Goal: Transaction & Acquisition: Purchase product/service

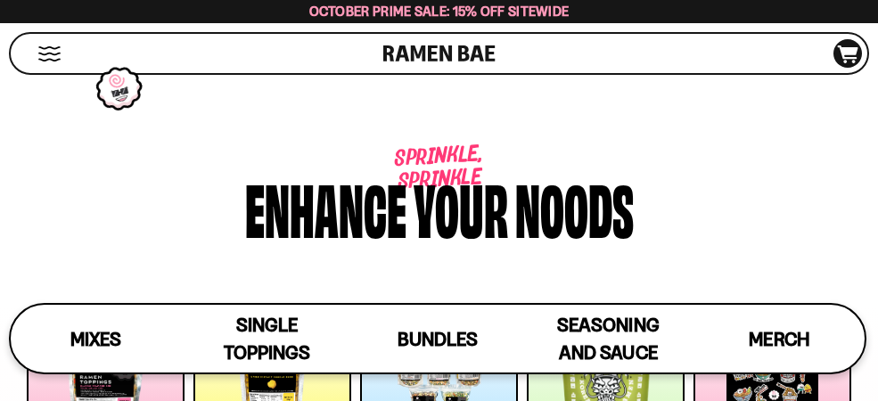
scroll to position [10212, 0]
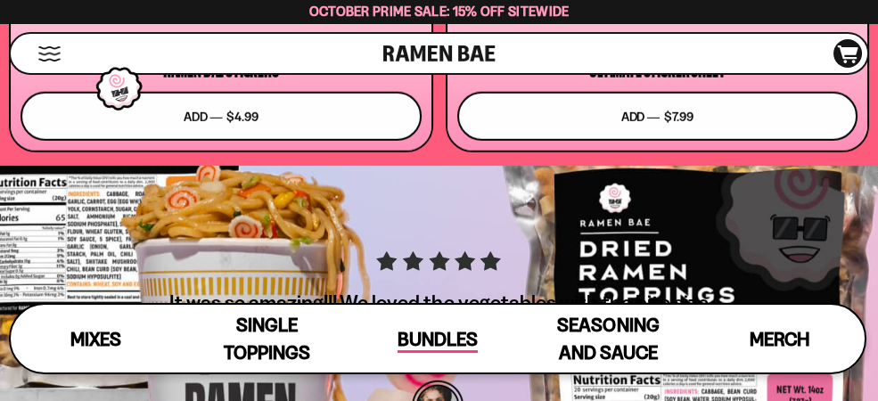
click at [410, 337] on span "Bundles" at bounding box center [438, 340] width 80 height 25
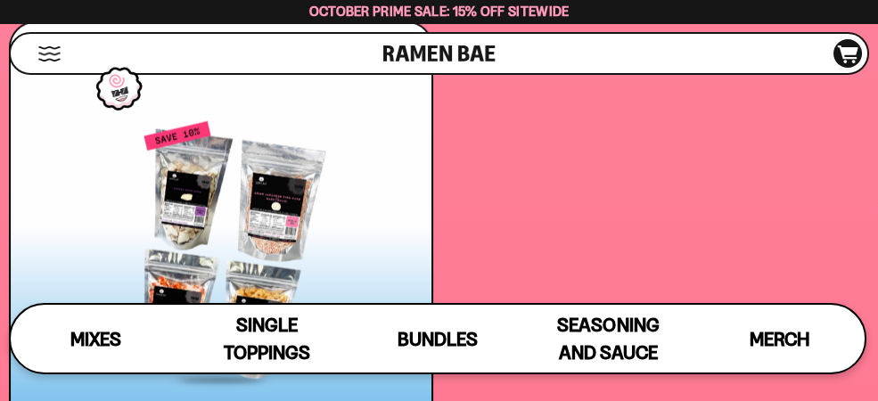
scroll to position [8084, 0]
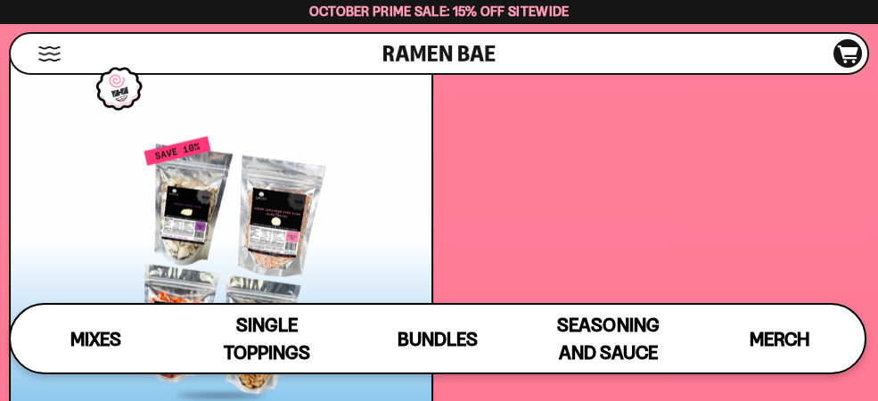
click at [238, 224] on div at bounding box center [221, 267] width 401 height 260
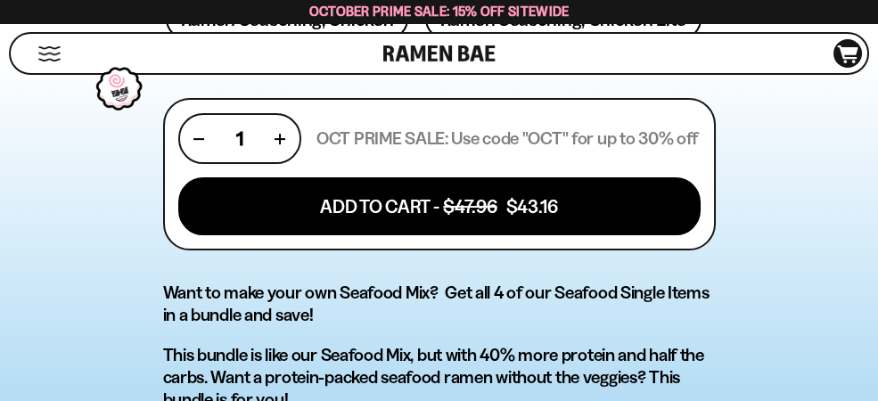
scroll to position [973, 0]
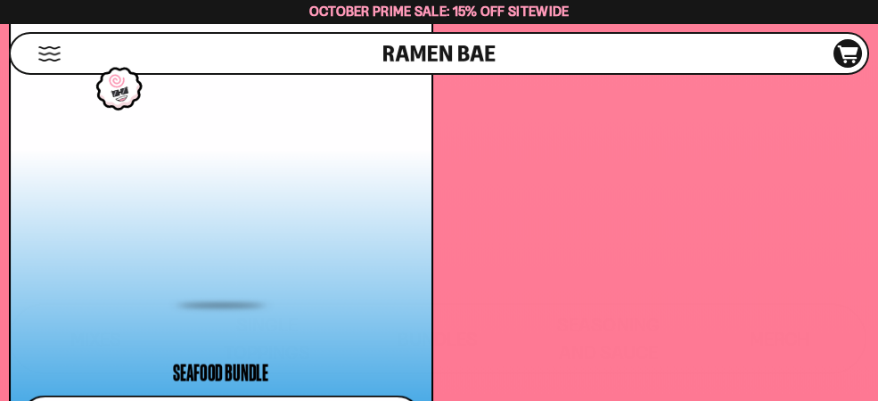
scroll to position [8224, 0]
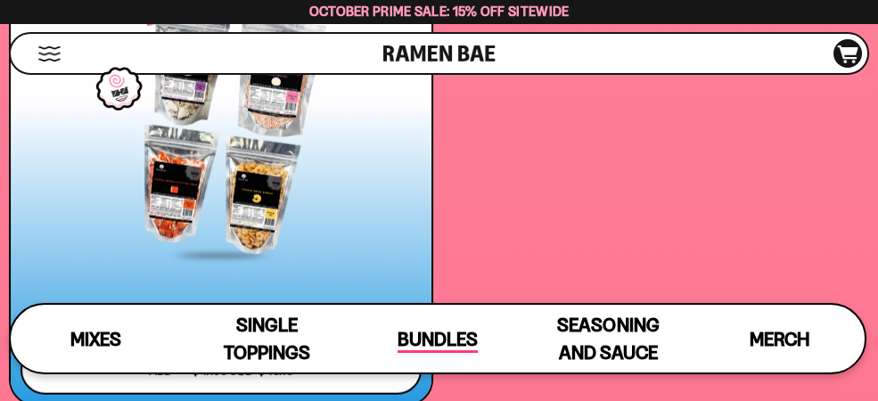
click at [456, 337] on span "Bundles" at bounding box center [438, 340] width 80 height 25
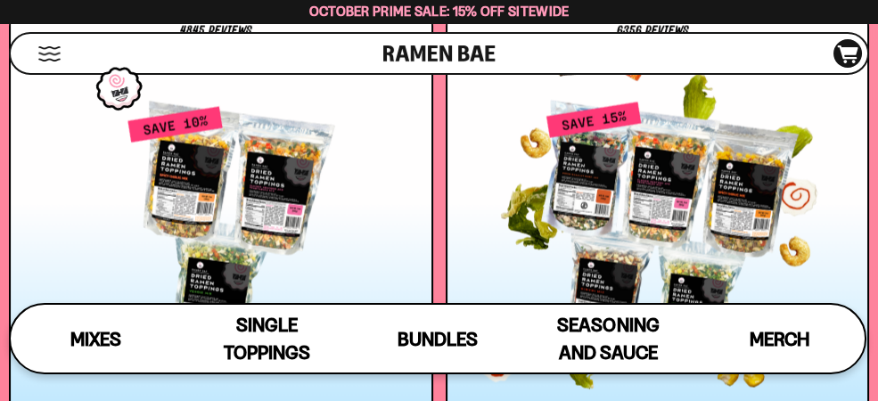
scroll to position [7598, 0]
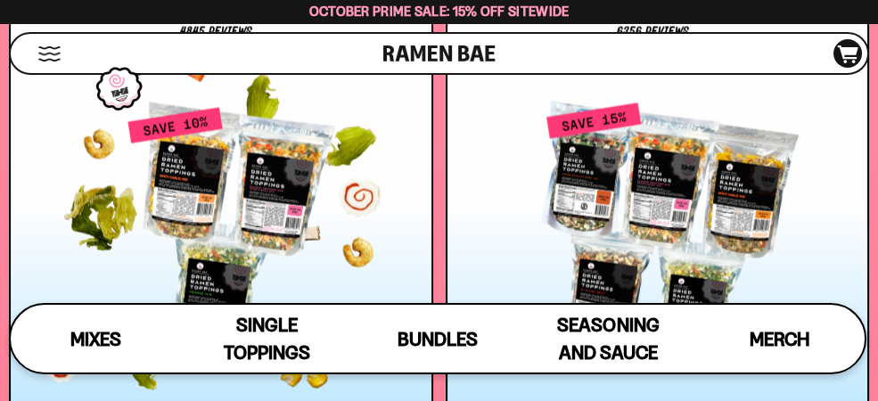
click at [247, 153] on div at bounding box center [221, 234] width 401 height 255
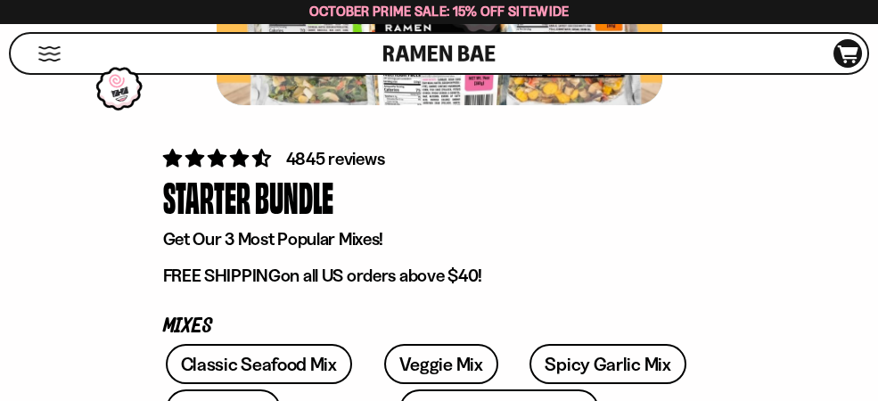
scroll to position [486, 0]
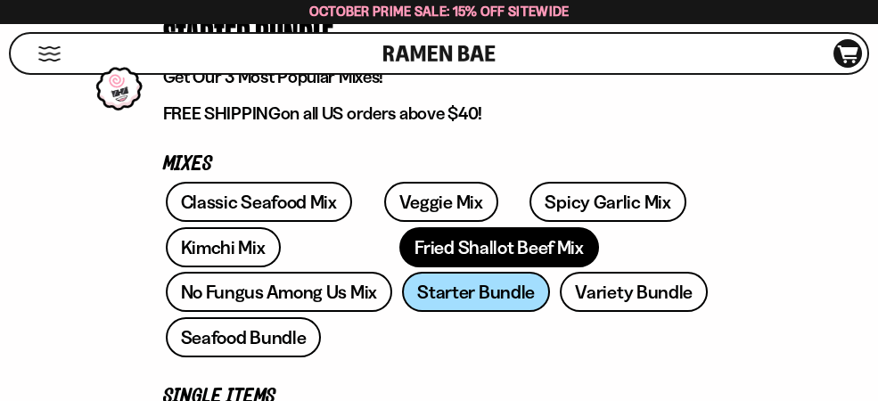
click at [399, 250] on link "Fried Shallot Beef Mix" at bounding box center [498, 247] width 199 height 40
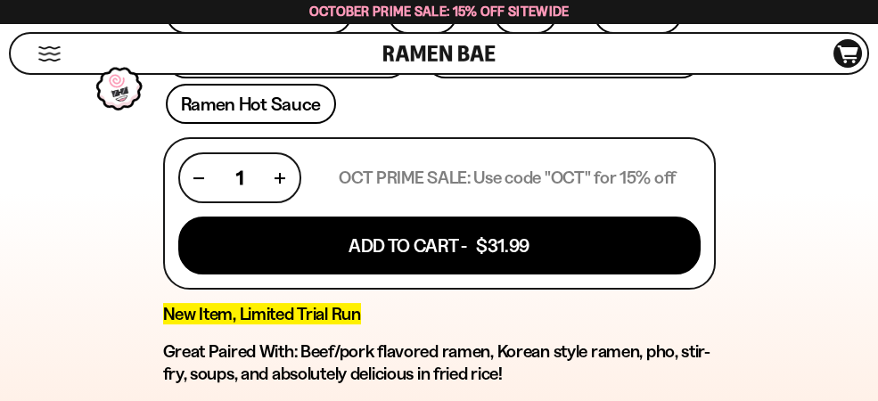
scroll to position [973, 0]
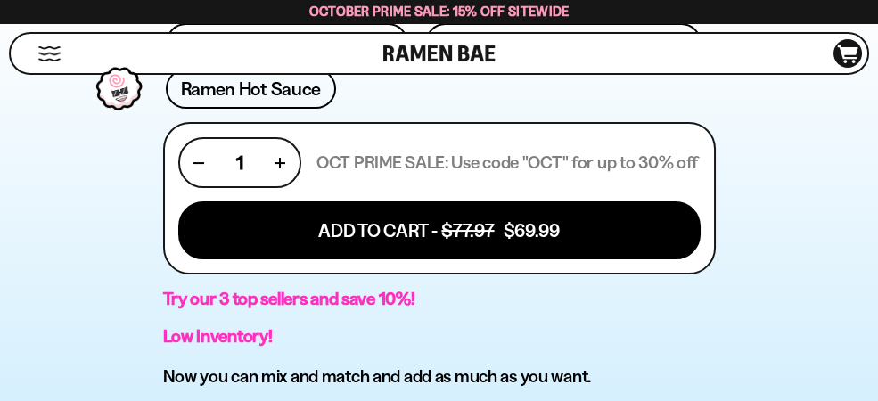
scroll to position [972, 0]
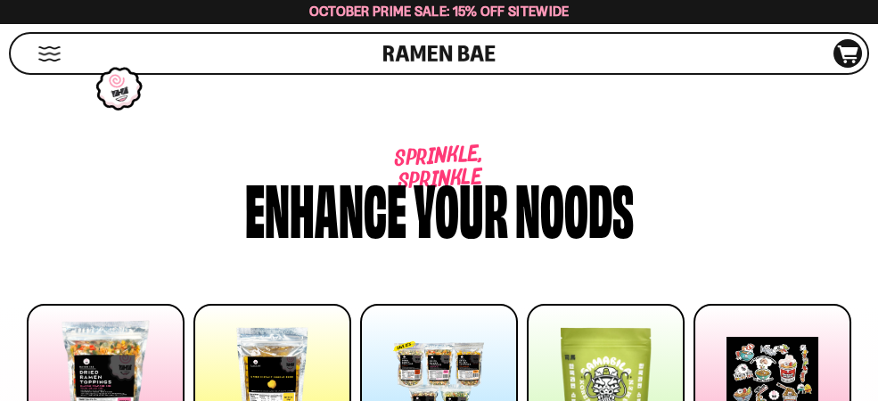
scroll to position [161, 0]
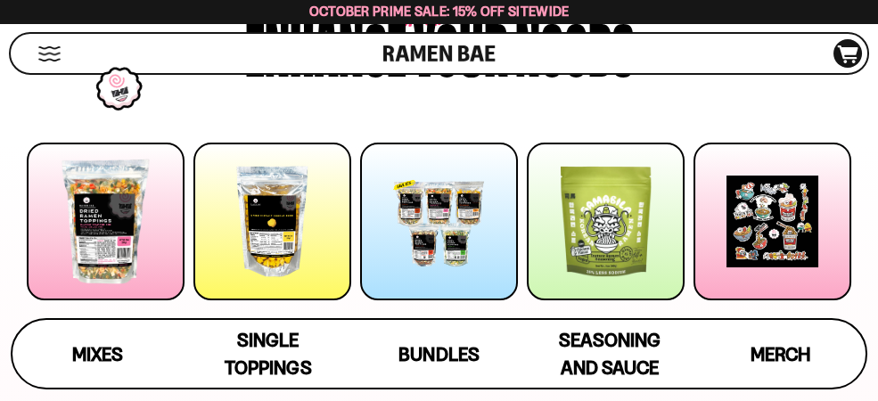
click at [411, 228] on div at bounding box center [439, 222] width 158 height 158
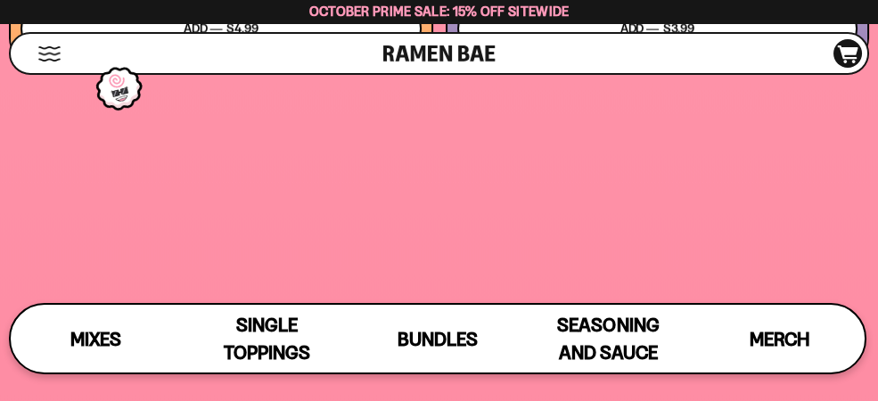
scroll to position [7619, 0]
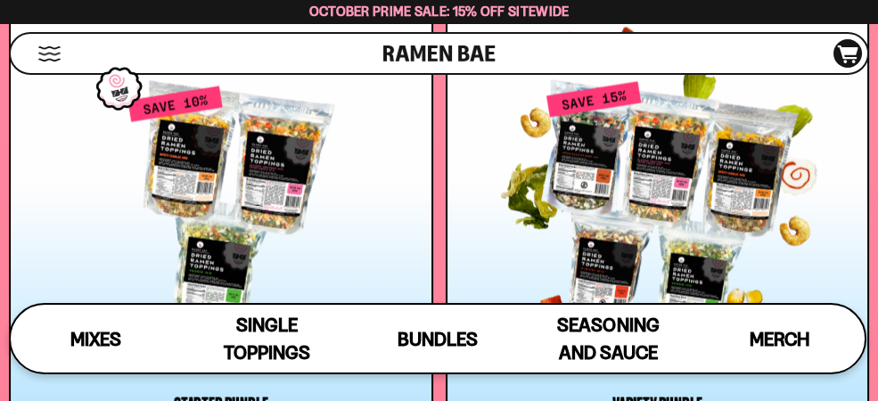
click at [674, 219] on div at bounding box center [657, 213] width 401 height 255
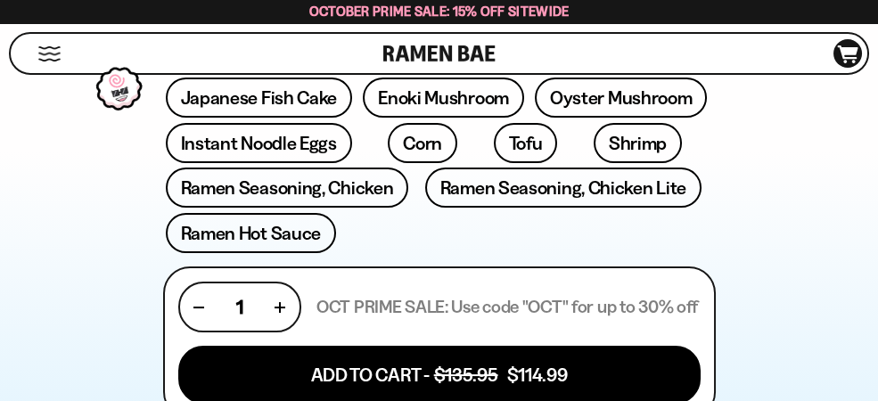
scroll to position [810, 0]
